Goal: Information Seeking & Learning: Learn about a topic

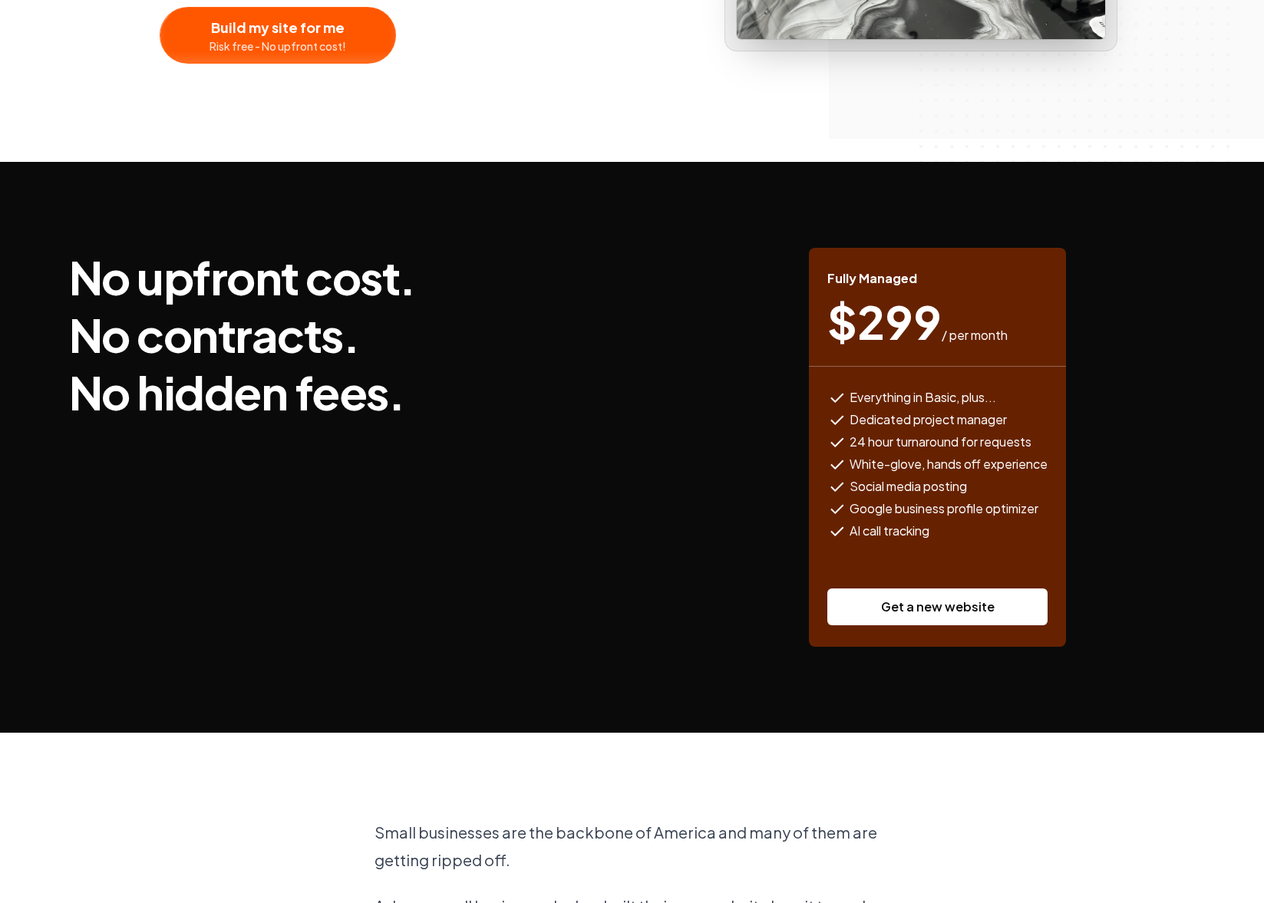
scroll to position [384, 0]
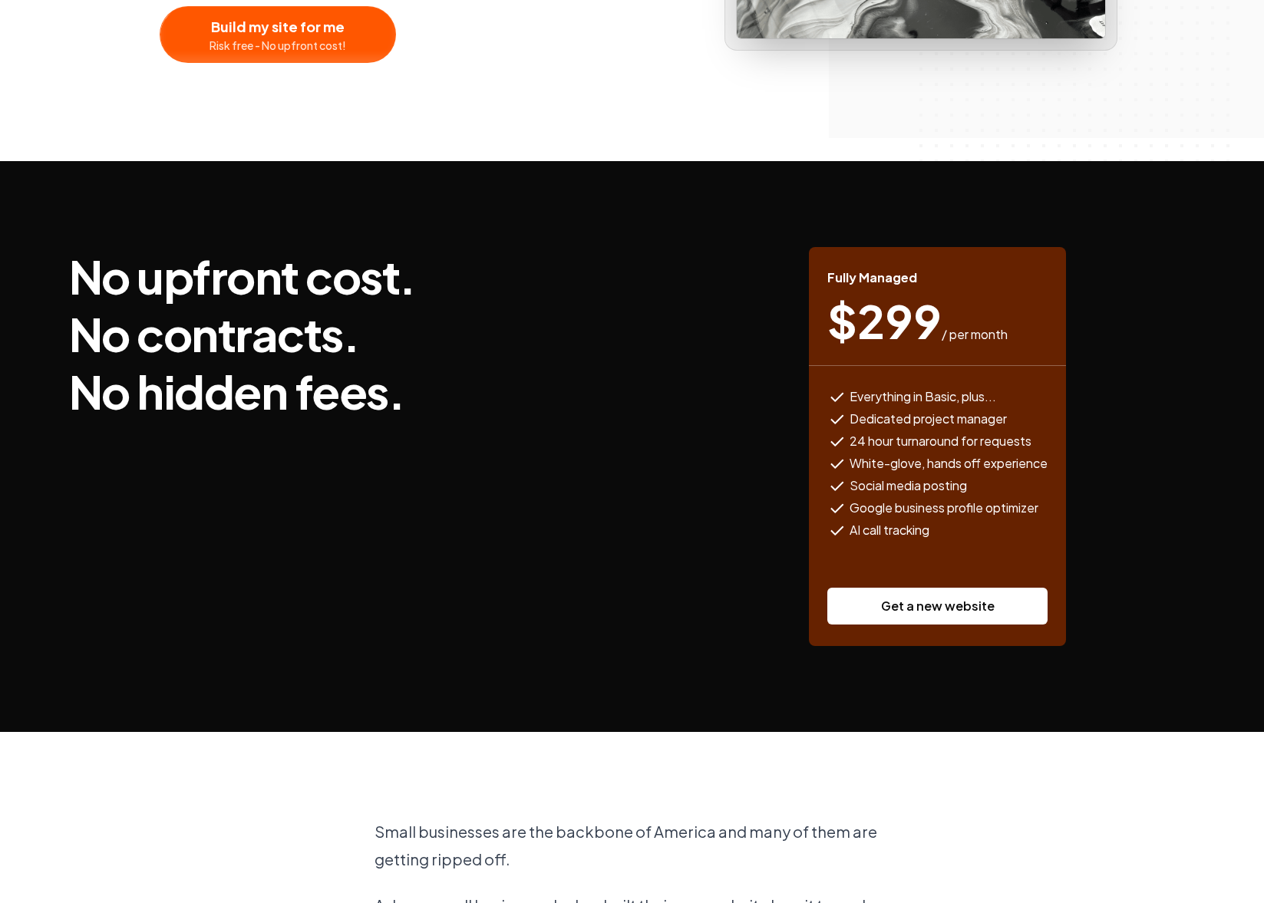
click at [916, 611] on link "Get a new website" at bounding box center [937, 606] width 220 height 37
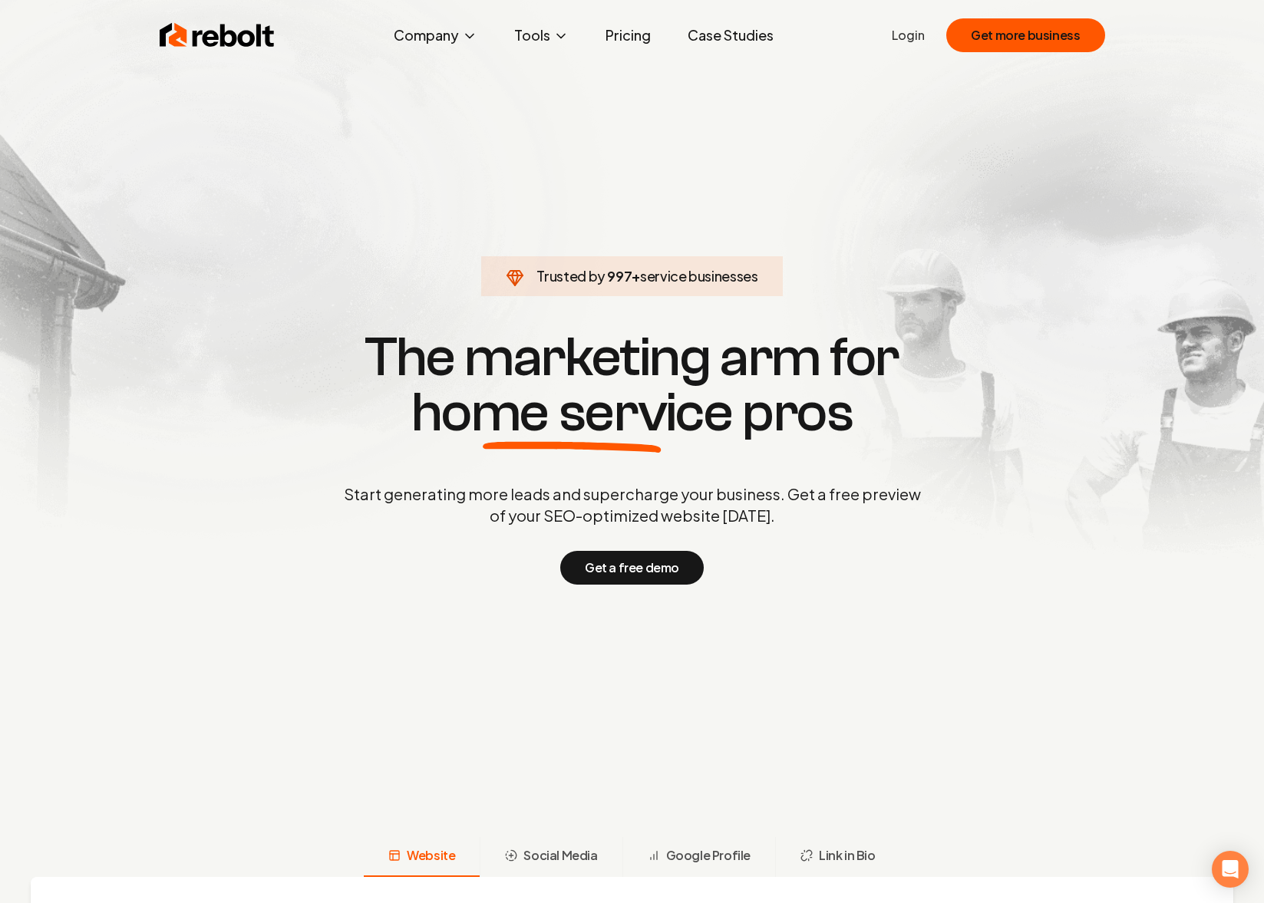
click at [639, 36] on link "Pricing" at bounding box center [628, 35] width 70 height 31
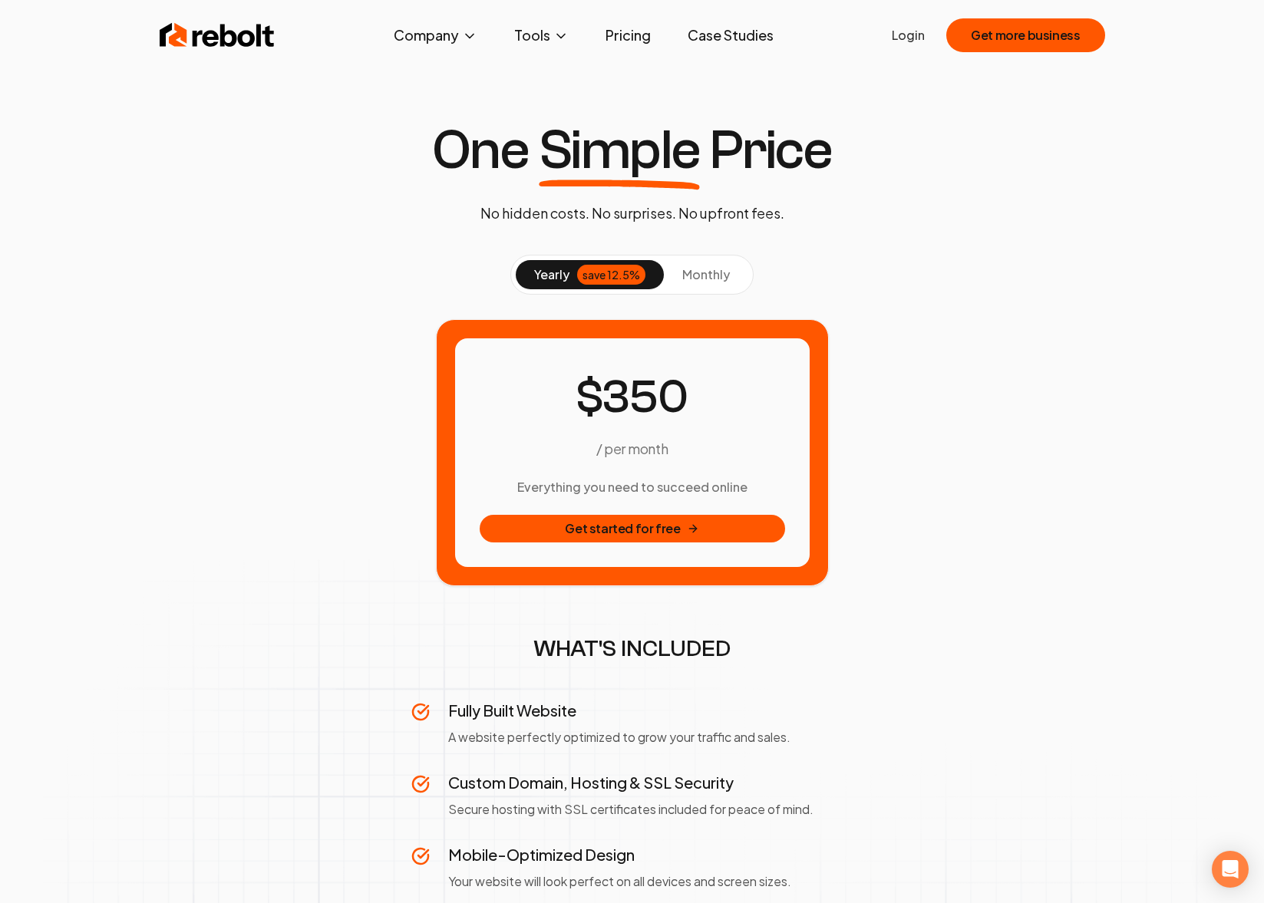
click at [714, 282] on span "monthly" at bounding box center [706, 274] width 48 height 16
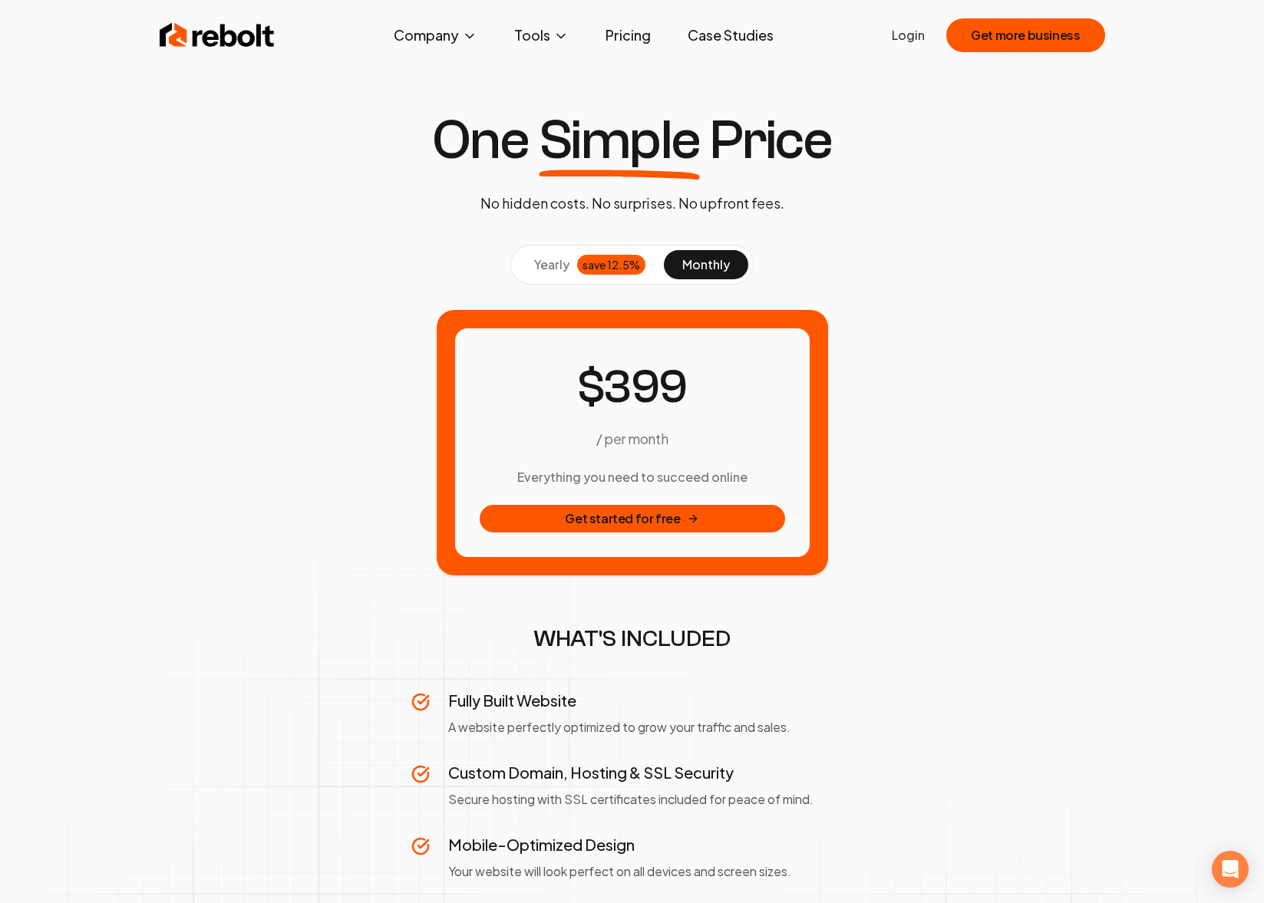
scroll to position [9, 0]
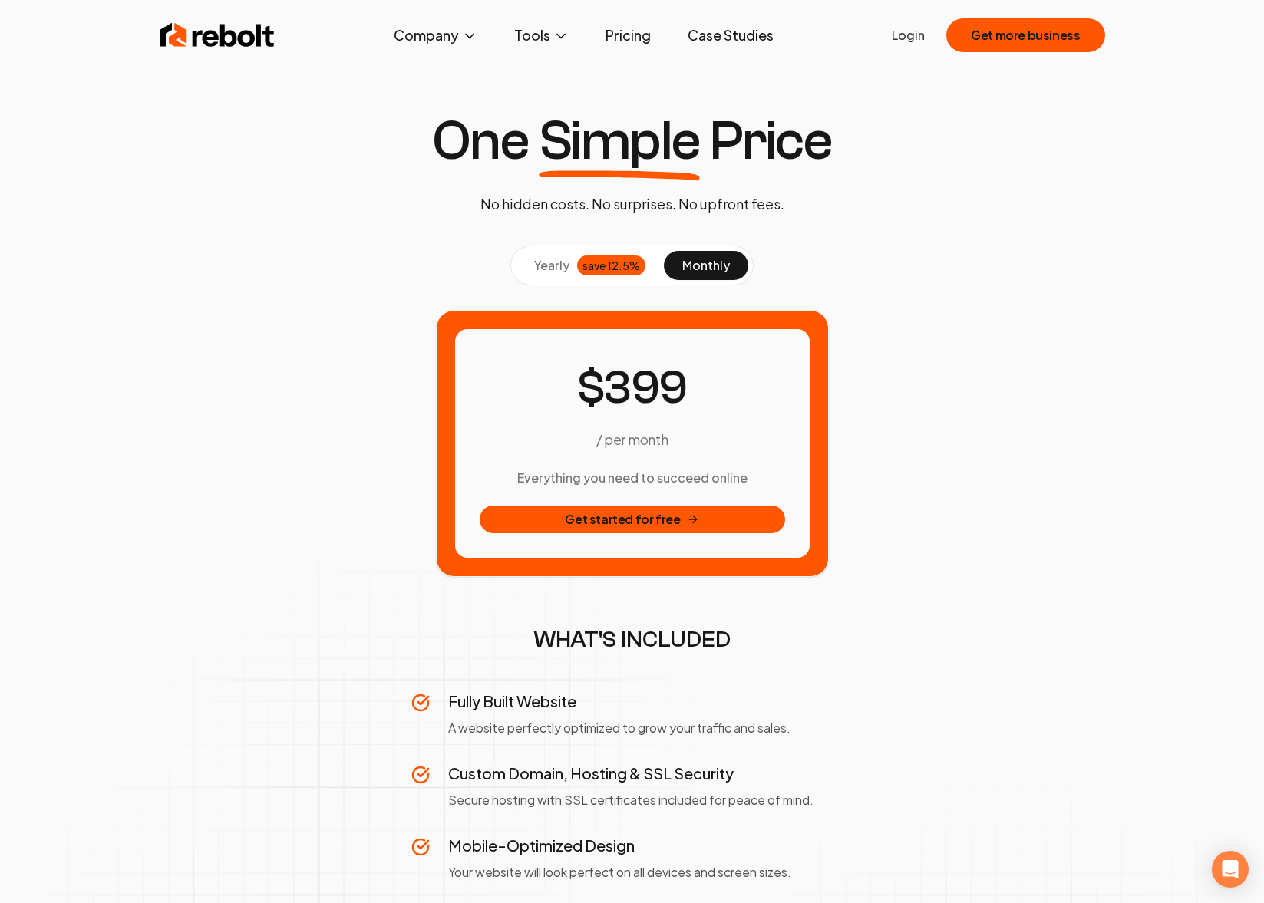
click at [560, 261] on span "yearly" at bounding box center [551, 265] width 35 height 18
click at [702, 268] on span "monthly" at bounding box center [706, 265] width 48 height 16
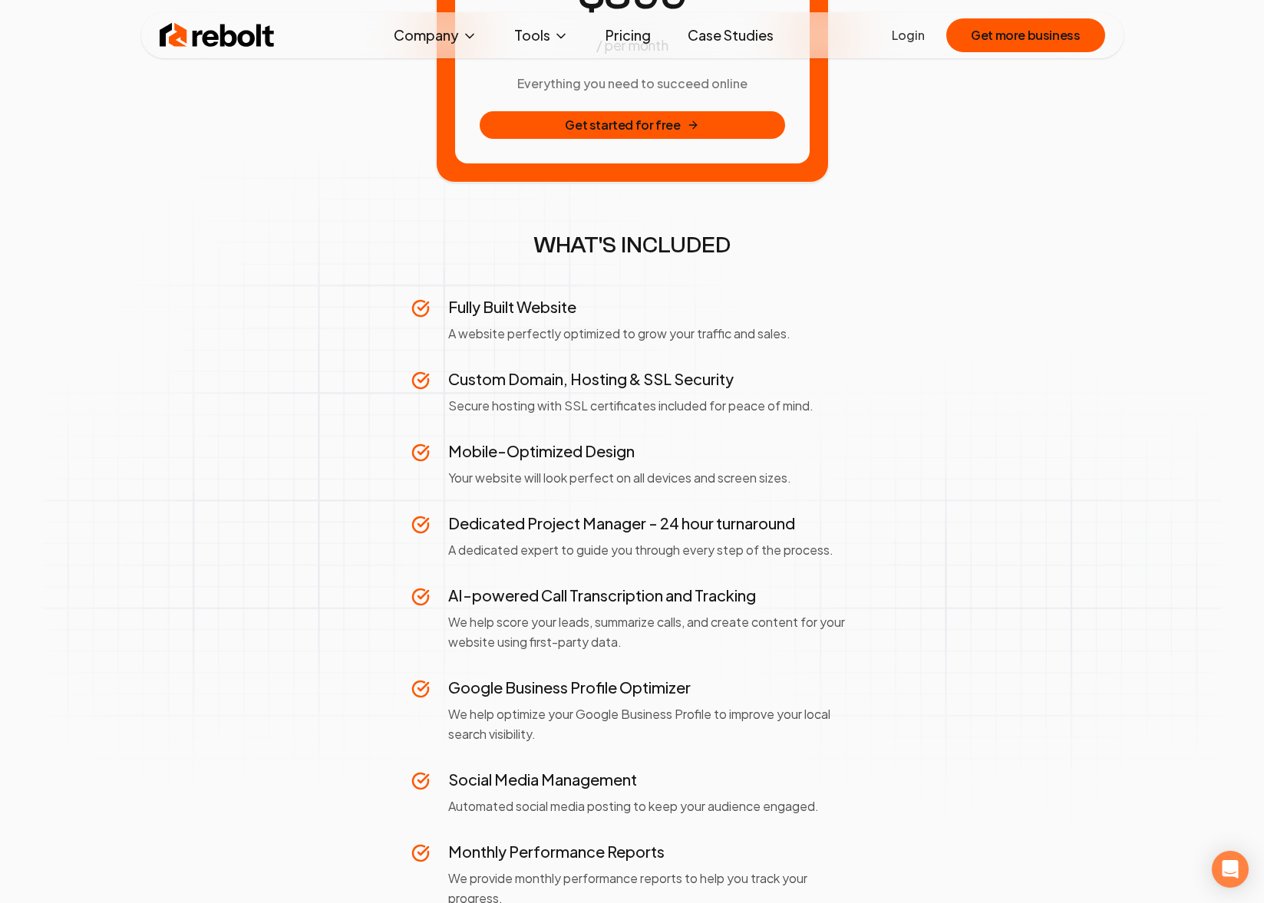
scroll to position [0, 0]
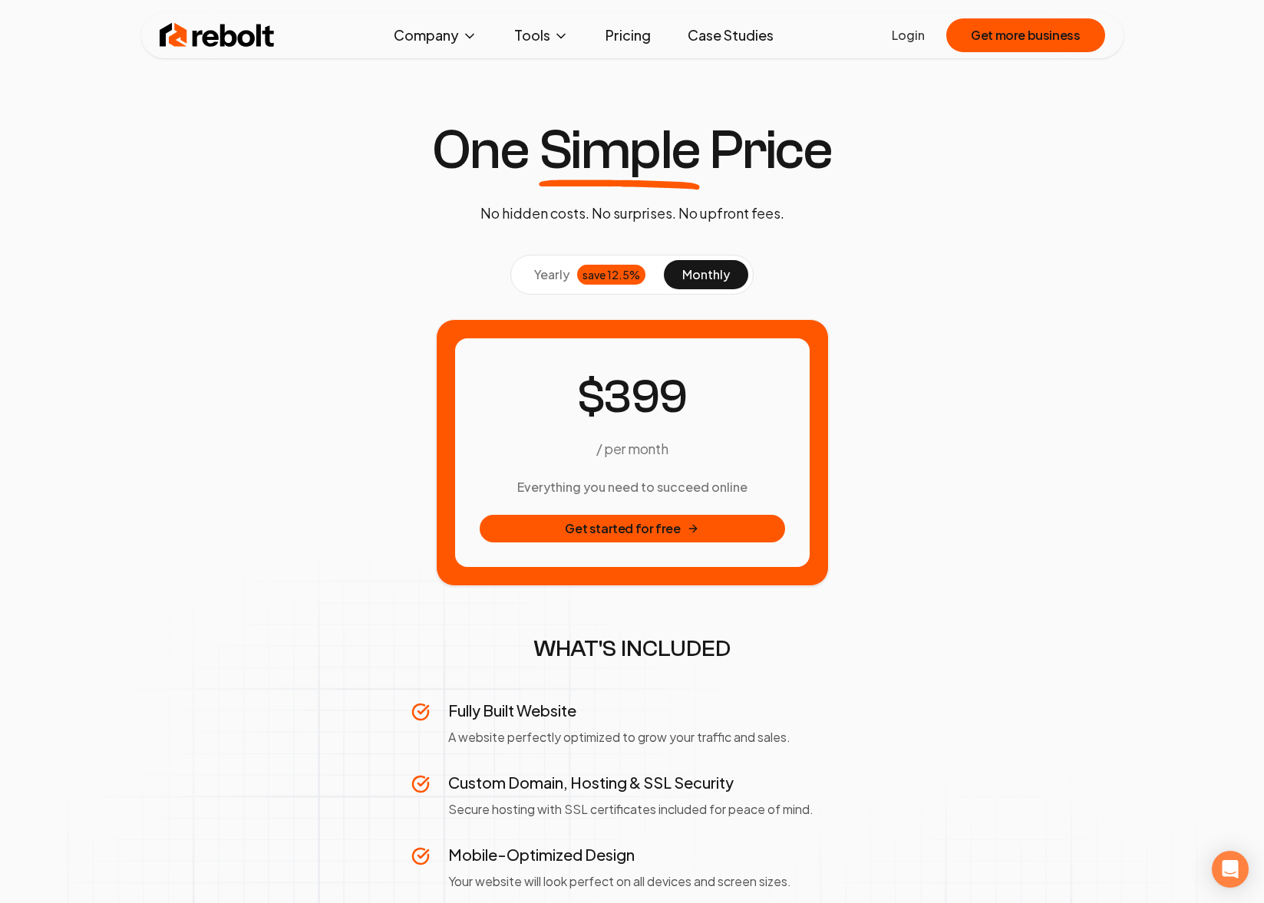
drag, startPoint x: 965, startPoint y: 497, endPoint x: 942, endPoint y: 350, distance: 148.4
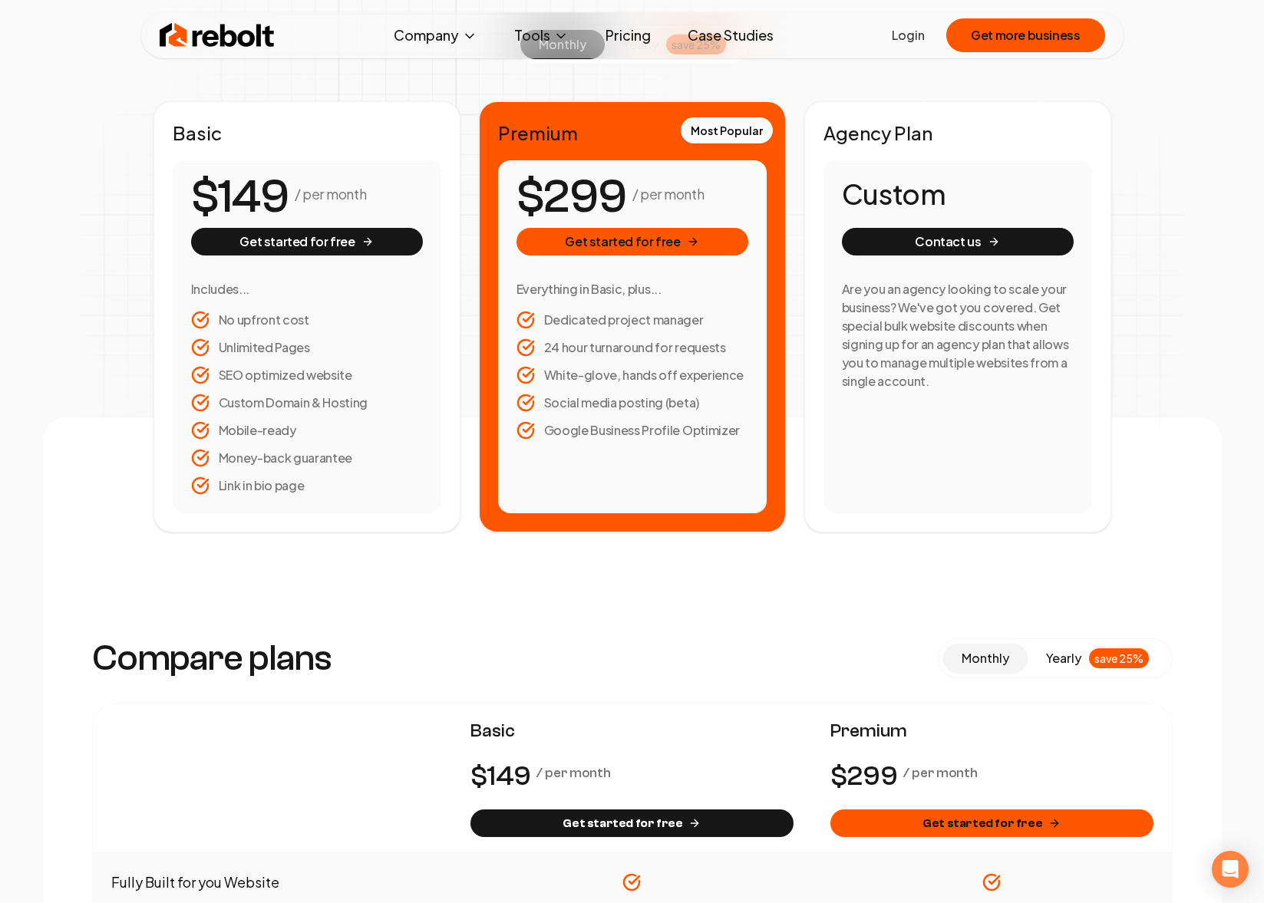
scroll to position [229, 0]
